Goal: Information Seeking & Learning: Check status

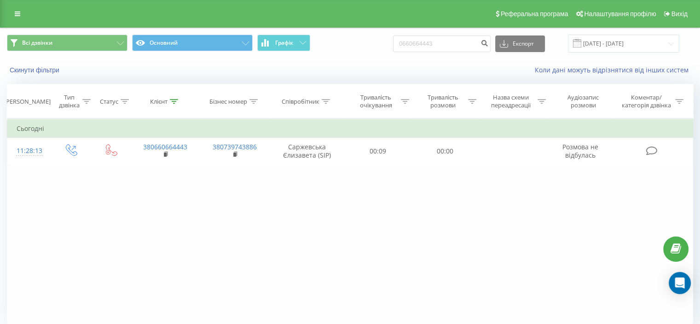
click at [430, 42] on input "0660664443" at bounding box center [442, 43] width 98 height 17
type input "0972706188"
click at [488, 42] on icon "submit" at bounding box center [484, 42] width 8 height 6
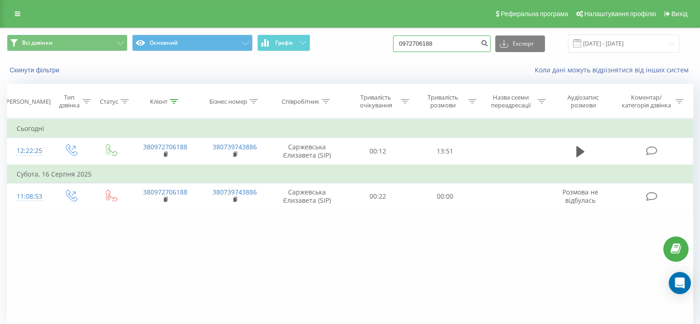
click at [436, 44] on input "0972706188" at bounding box center [442, 43] width 98 height 17
click at [486, 42] on input "0972706188" at bounding box center [442, 43] width 98 height 17
click at [488, 44] on icon "submit" at bounding box center [484, 42] width 8 height 6
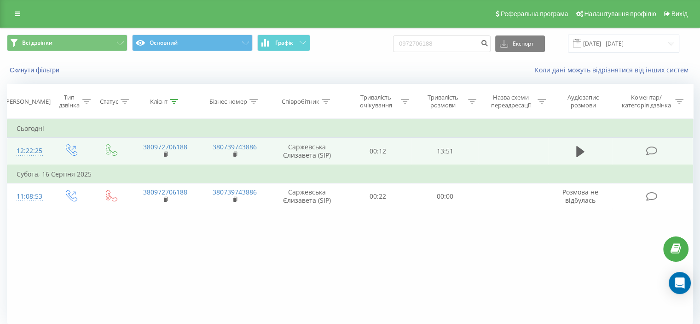
click at [654, 148] on icon at bounding box center [652, 151] width 12 height 10
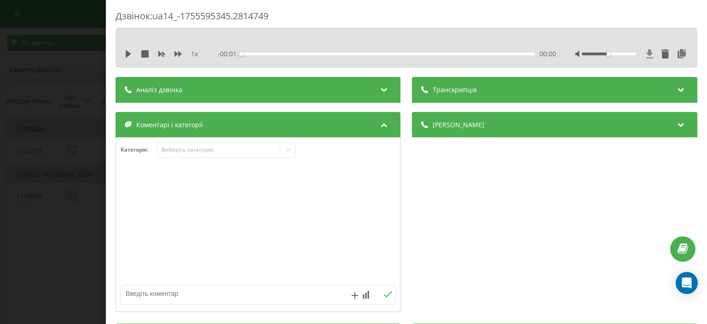
click at [646, 53] on icon at bounding box center [649, 53] width 7 height 9
click at [42, 119] on div "Дзвінок : ua14_-1755595345.2814749 1 x - 13:45 00:00 00:00 Транскрипція Для AI-…" at bounding box center [353, 162] width 707 height 324
